Goal: Transaction & Acquisition: Purchase product/service

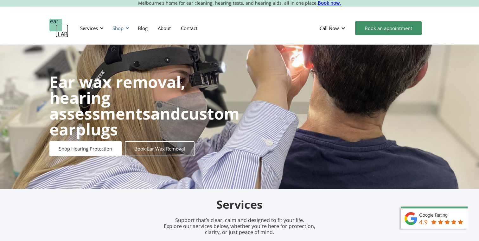
click at [122, 28] on div "Shop" at bounding box center [117, 28] width 11 height 6
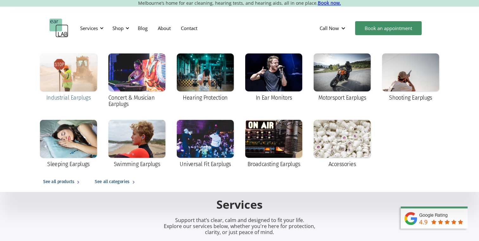
click at [74, 90] on div at bounding box center [68, 73] width 57 height 38
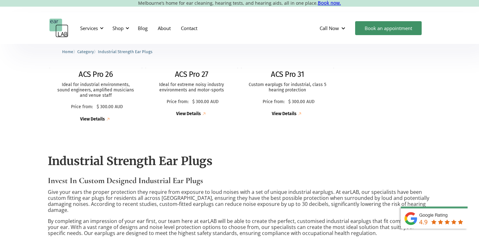
scroll to position [105, 0]
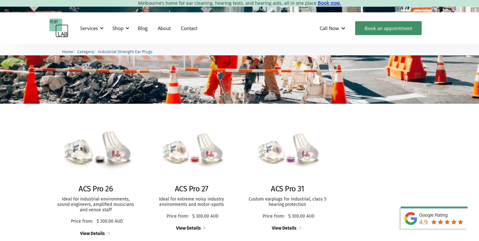
click at [95, 163] on img at bounding box center [96, 151] width 102 height 70
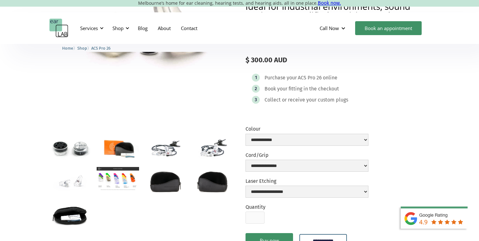
scroll to position [60, 0]
